Goal: Navigation & Orientation: Find specific page/section

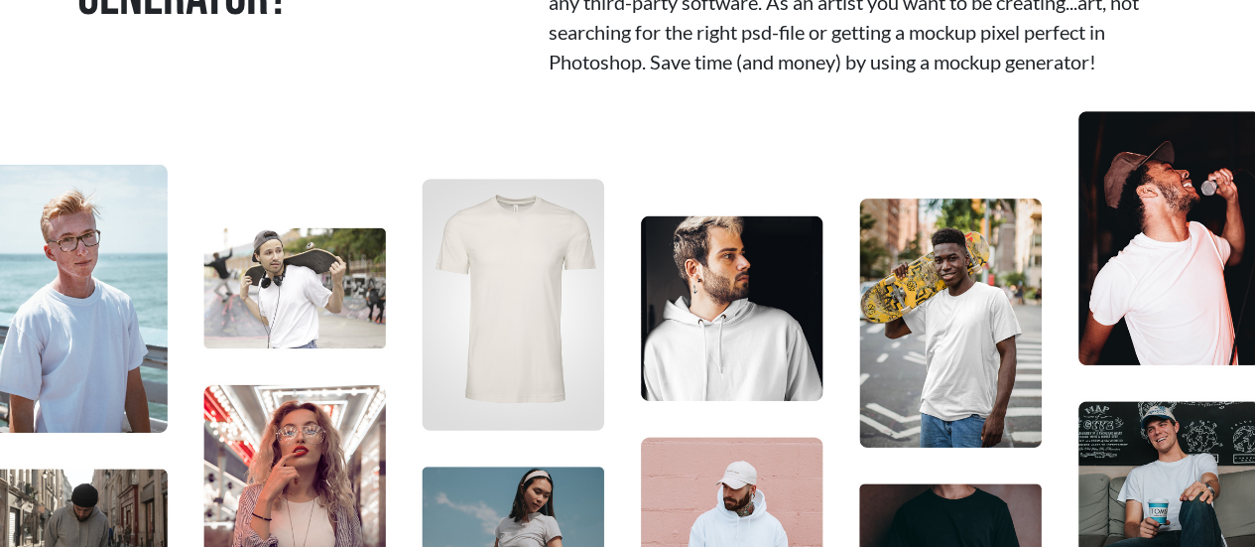
scroll to position [992, 0]
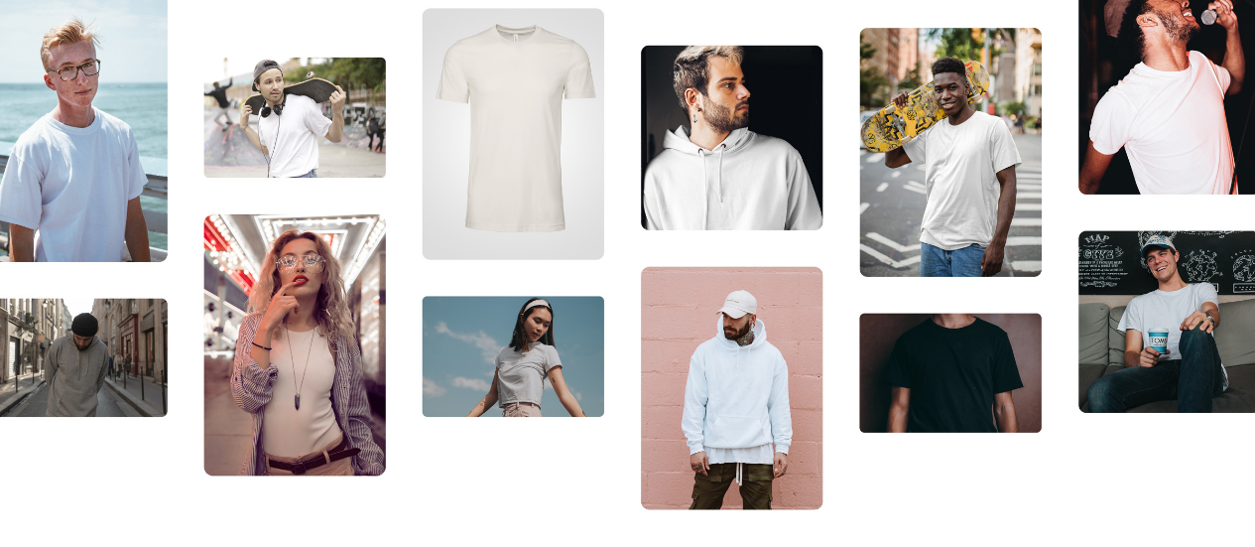
click at [752, 378] on img at bounding box center [627, 226] width 1255 height 609
click at [752, 376] on img at bounding box center [627, 226] width 1255 height 609
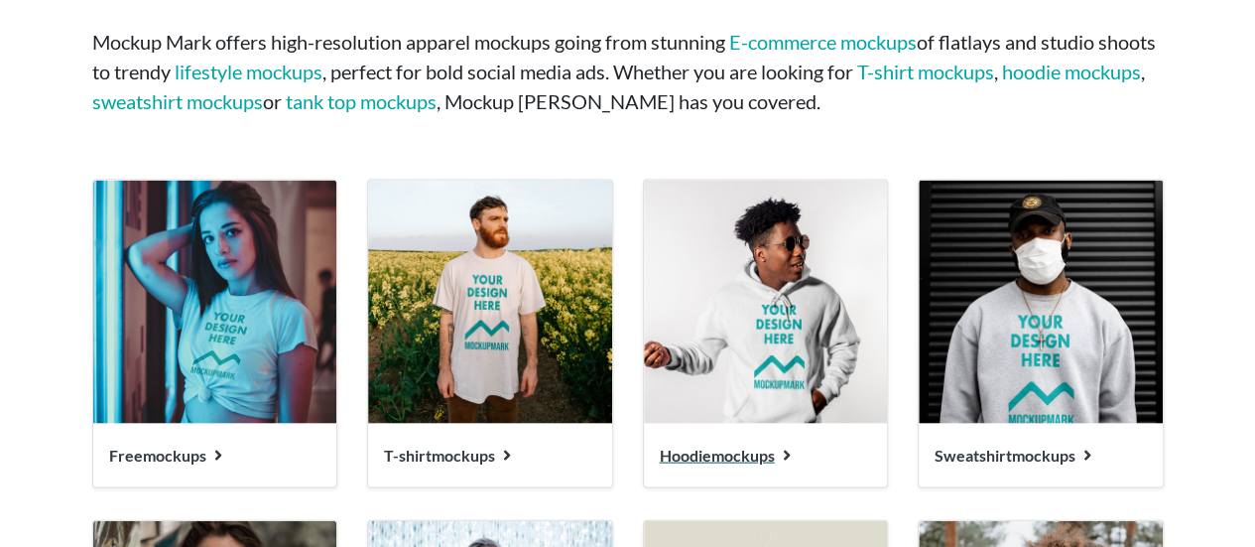
scroll to position [1985, 0]
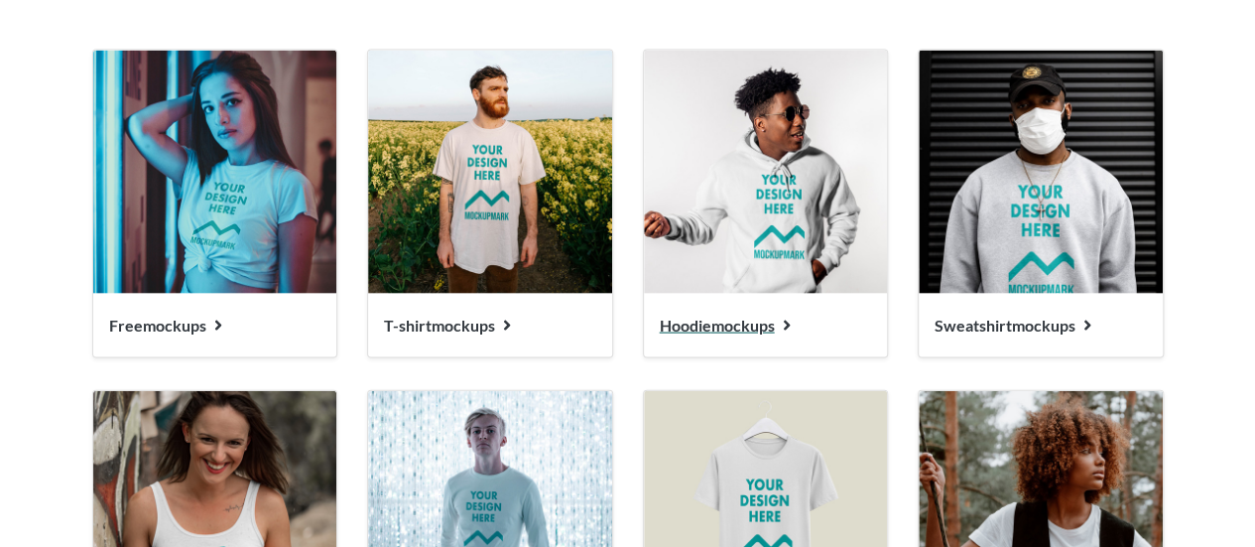
click at [750, 325] on span "Hoodie mockups" at bounding box center [717, 325] width 115 height 19
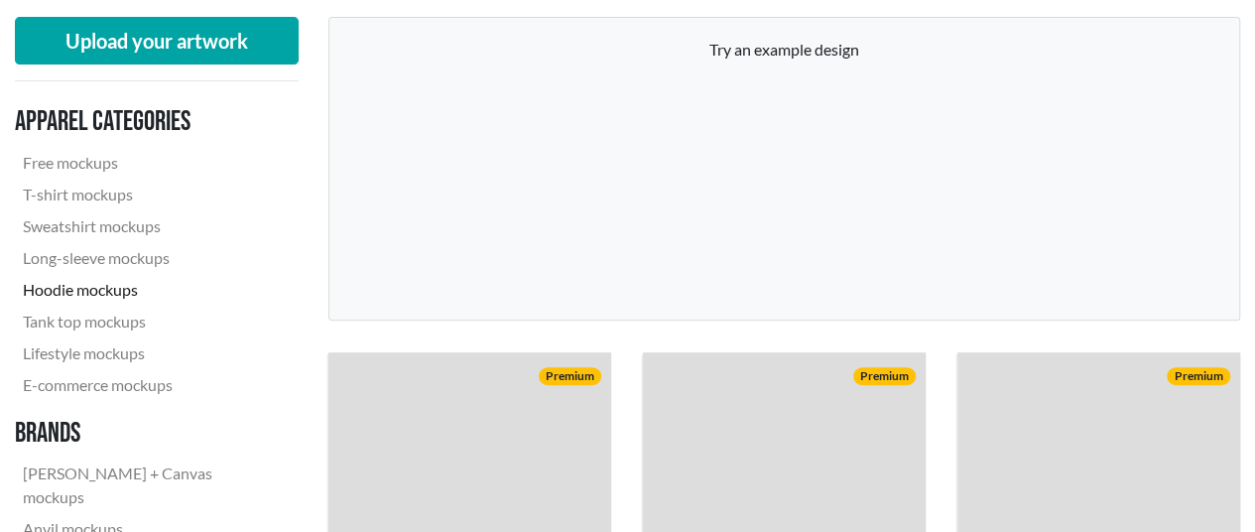
scroll to position [298, 0]
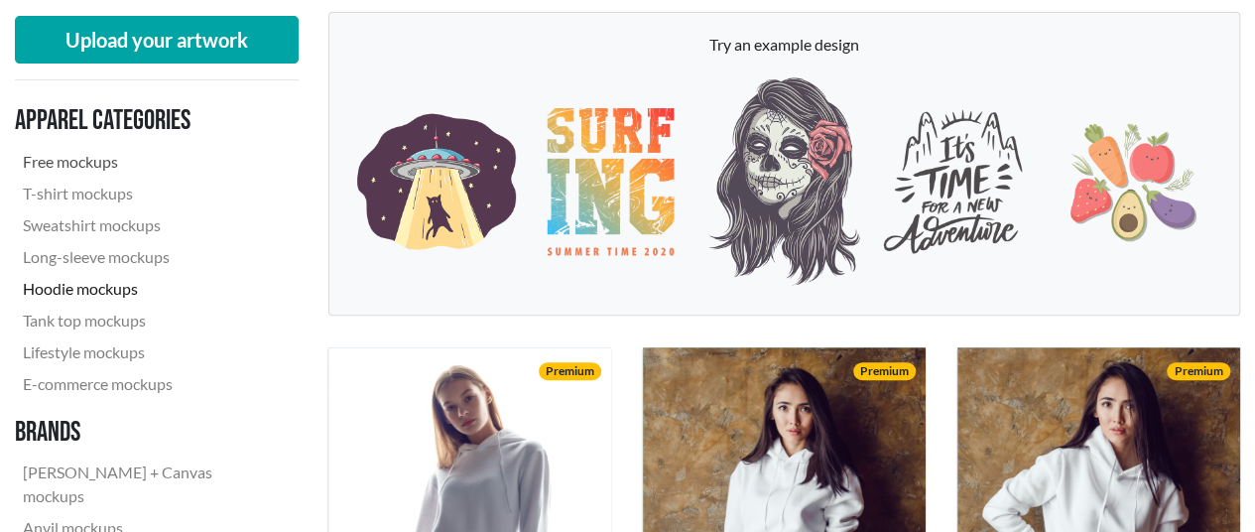
drag, startPoint x: 73, startPoint y: 153, endPoint x: 300, endPoint y: 165, distance: 226.6
click at [73, 153] on link "Free mockups" at bounding box center [149, 162] width 268 height 32
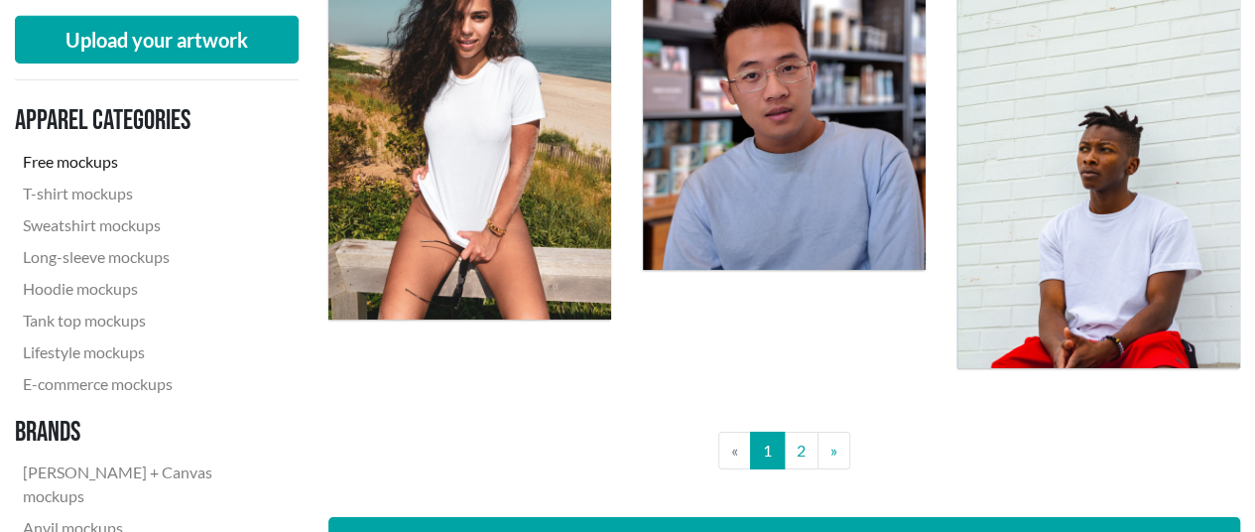
scroll to position [3275, 0]
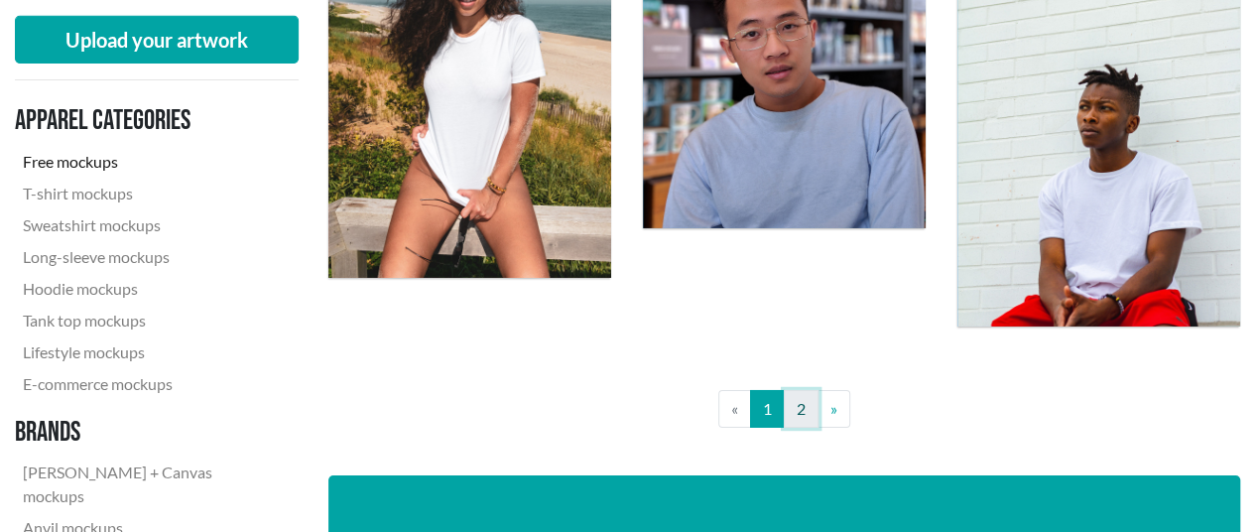
click at [792, 408] on link "2" at bounding box center [801, 409] width 35 height 38
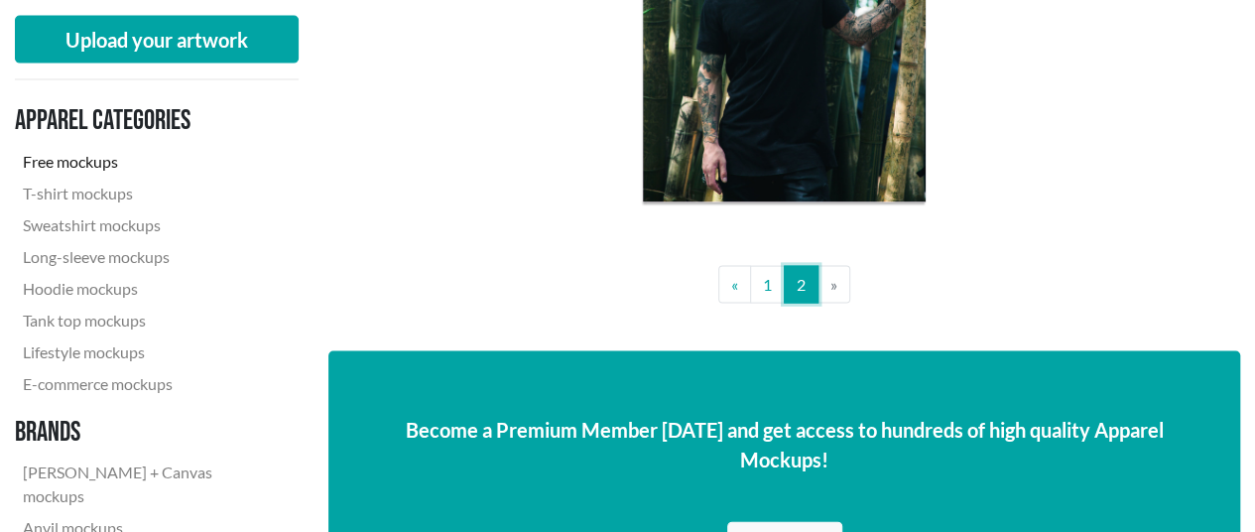
scroll to position [1687, 0]
